Goal: Find specific page/section: Find specific page/section

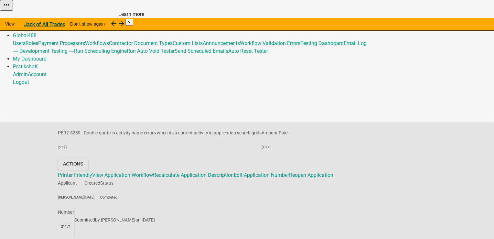
click at [65, 23] on strong "Jack of All Trades" at bounding box center [44, 24] width 41 height 6
drag, startPoint x: 132, startPoint y: 25, endPoint x: 182, endPoint y: 23, distance: 50.5
click at [126, 24] on icon "arrow_forward" at bounding box center [122, 24] width 8 height 8
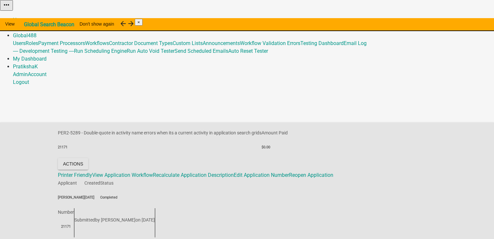
click at [100, 195] on h6 "[DATE]" at bounding box center [92, 197] width 16 height 5
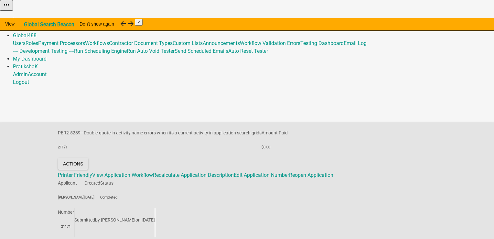
click at [74, 224] on h6 "21171" at bounding box center [66, 226] width 16 height 5
drag, startPoint x: 270, startPoint y: 63, endPoint x: 275, endPoint y: 65, distance: 5.4
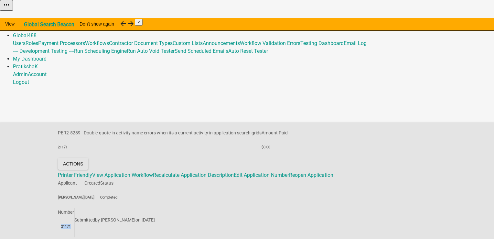
click at [74, 224] on h6 "21171" at bounding box center [66, 226] width 16 height 5
click at [88, 158] on button "Actions" at bounding box center [73, 164] width 30 height 12
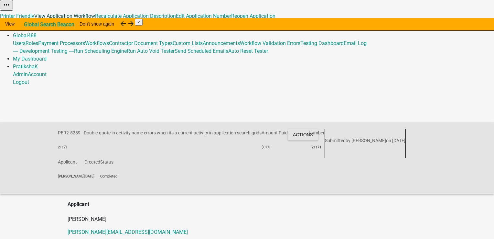
click at [95, 19] on link "View Application Workflow" at bounding box center [64, 16] width 61 height 6
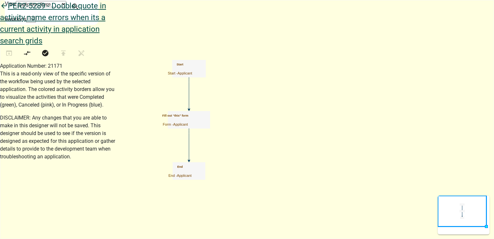
click at [8, 11] on icon "arrow_back" at bounding box center [4, 6] width 8 height 9
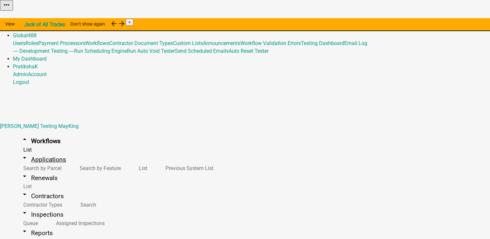
click at [23, 152] on link "arrow_drop_down Applications" at bounding box center [43, 159] width 61 height 15
click at [28, 133] on link "arrow_drop_down Workflows" at bounding box center [40, 140] width 55 height 15
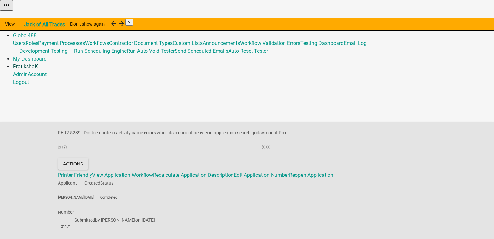
click at [38, 63] on link "PratikshaK" at bounding box center [25, 66] width 25 height 6
click at [47, 56] on link "My Dashboard" at bounding box center [30, 59] width 34 height 6
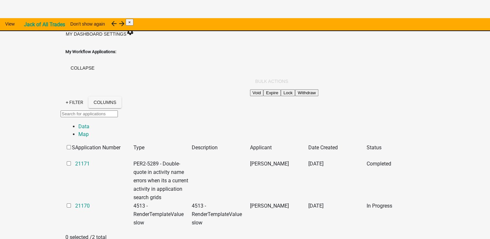
scroll to position [129, 0]
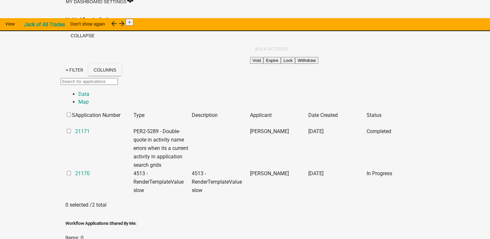
click at [67, 171] on input "checkbox" at bounding box center [69, 173] width 4 height 4
drag, startPoint x: 44, startPoint y: 120, endPoint x: 67, endPoint y: 131, distance: 26.0
click at [75, 169] on datatable-body-cell "21170" at bounding box center [104, 181] width 58 height 25
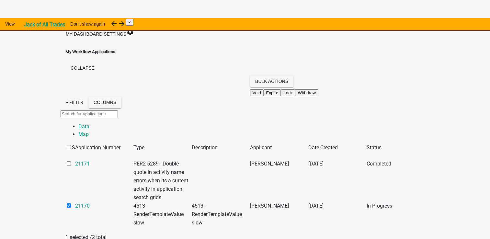
scroll to position [65, 0]
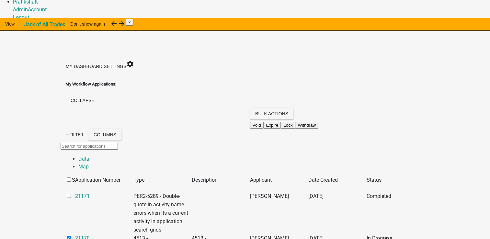
click at [67, 236] on input "checkbox" at bounding box center [69, 238] width 4 height 4
checkbox input "false"
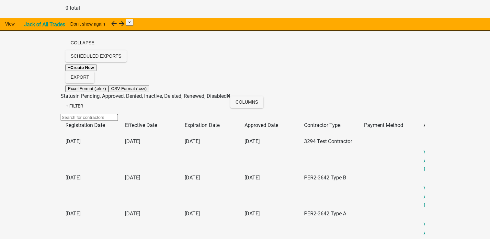
scroll to position [3075, 0]
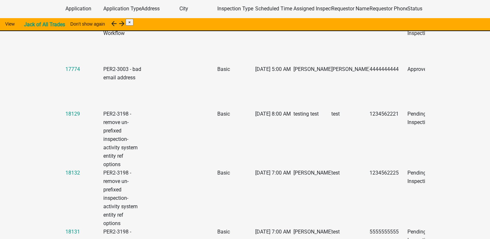
scroll to position [2051, 0]
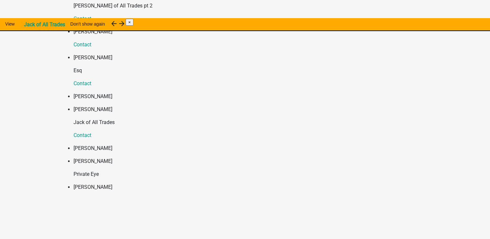
scroll to position [7120, 0]
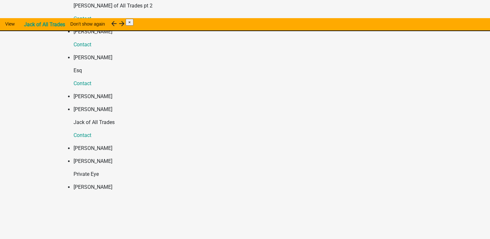
click at [20, 25] on link "View" at bounding box center [10, 24] width 20 height 12
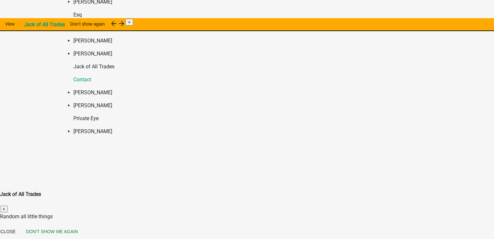
click at [5, 206] on span "×" at bounding box center [4, 208] width 3 height 5
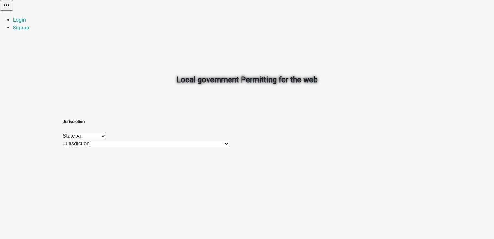
click at [106, 139] on select "All [US_STATE] [US_STATE] [US_STATE] [US_STATE] [US_STATE] [US_STATE] [US_STATE…" at bounding box center [90, 136] width 31 height 6
click at [371, 74] on h2 "Local government Permitting for the web" at bounding box center [247, 80] width 359 height 12
click at [106, 139] on select "All [US_STATE] [US_STATE] [US_STATE] [US_STATE] [US_STATE] [US_STATE] [US_STATE…" at bounding box center [90, 136] width 31 height 6
click at [106, 203] on div "Local government Permitting for the web Jurisdiction State All [US_STATE] [US_S…" at bounding box center [247, 119] width 494 height 239
click at [199, 147] on select "[PERSON_NAME] Test Client [PERSON_NAME] Testing Map Services TracyTest2 The Sov…" at bounding box center [160, 144] width 140 height 6
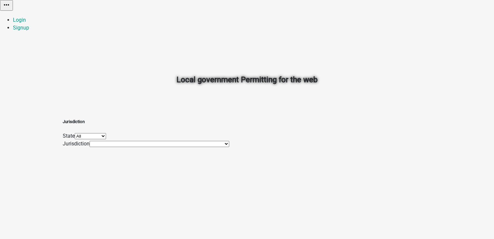
click at [161, 147] on select "[PERSON_NAME] Test Client [PERSON_NAME] Testing Map Services TracyTest2 The Sov…" at bounding box center [160, 144] width 140 height 6
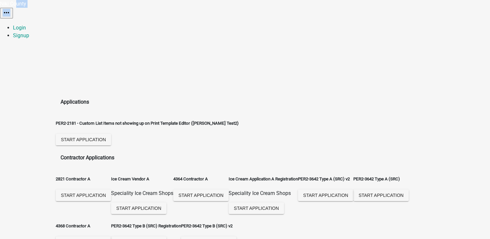
drag, startPoint x: 97, startPoint y: 12, endPoint x: 116, endPoint y: 11, distance: 18.4
click at [116, 11] on nav "Niki County more_horiz Login Signup" at bounding box center [245, 19] width 490 height 39
drag, startPoint x: 116, startPoint y: 11, endPoint x: 146, endPoint y: 26, distance: 34.2
click at [146, 45] on div "Applications PER2-2181 - Custom List Items not showing up on Print Template Edi…" at bounding box center [245, 238] width 490 height 386
click at [252, 113] on div "PER2-2181 - Custom List Items not showing up on Print Template Editor ([PERSON_…" at bounding box center [245, 130] width 379 height 34
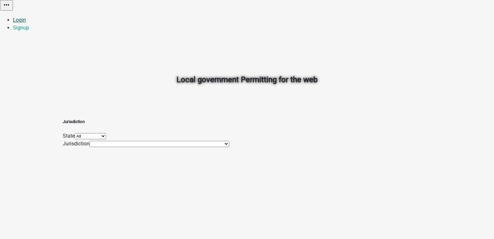
click at [26, 17] on link "Login" at bounding box center [19, 20] width 13 height 6
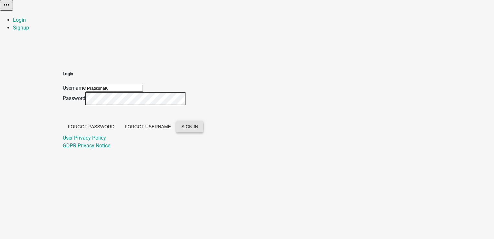
click at [198, 129] on span "SIGN IN" at bounding box center [190, 126] width 17 height 5
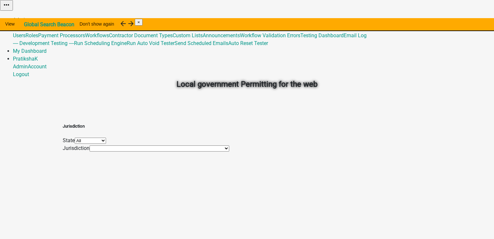
click at [28, 17] on link "Admin" at bounding box center [20, 20] width 15 height 6
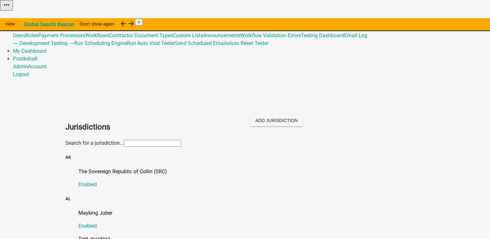
click at [177, 140] on input "text" at bounding box center [152, 143] width 57 height 7
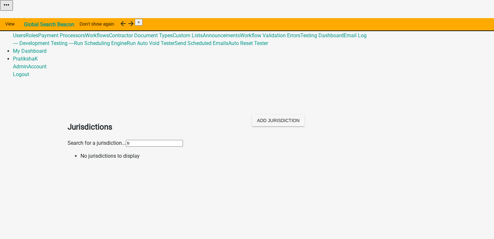
type input "f"
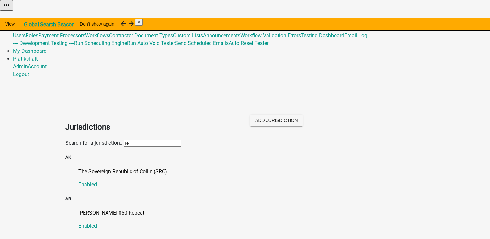
type input "r"
